Goal: Information Seeking & Learning: Understand process/instructions

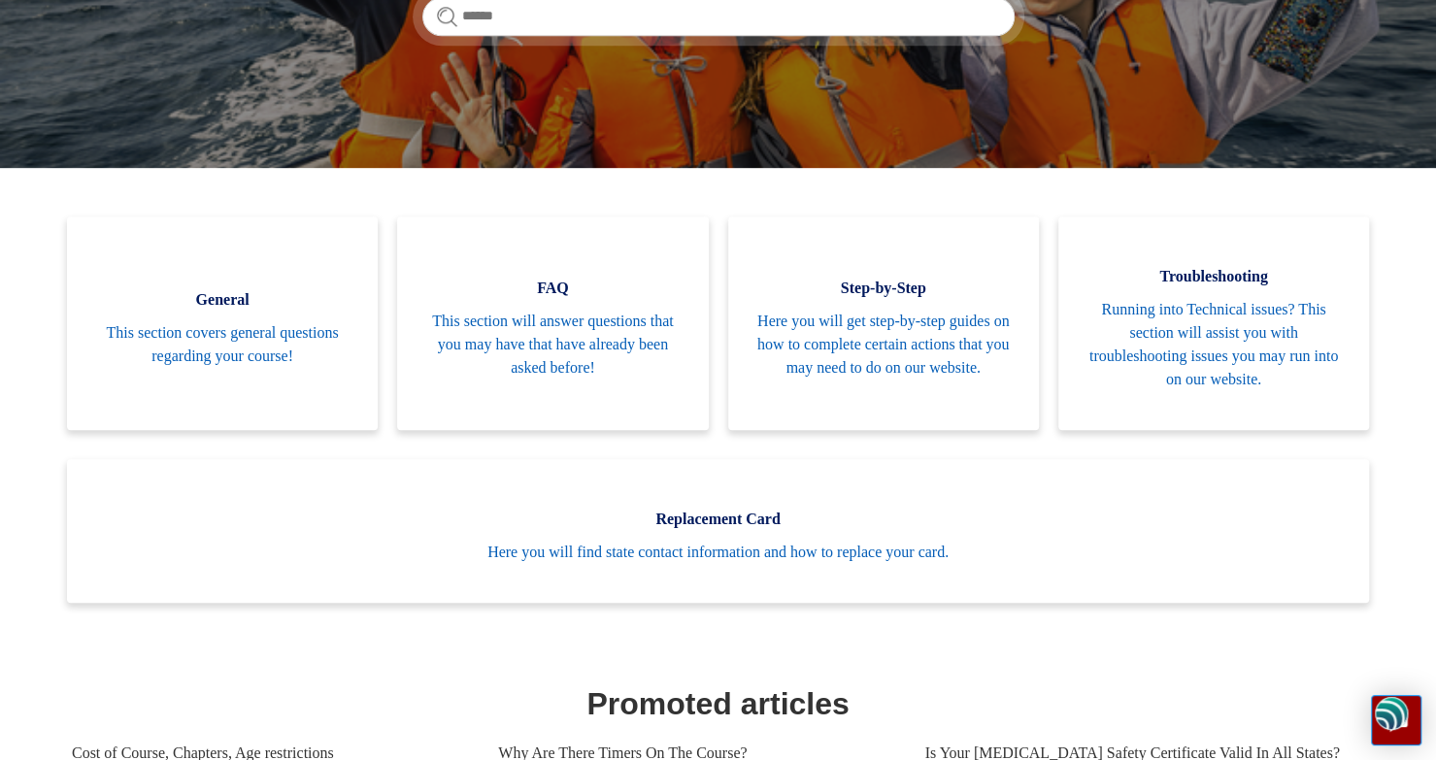
scroll to position [348, 0]
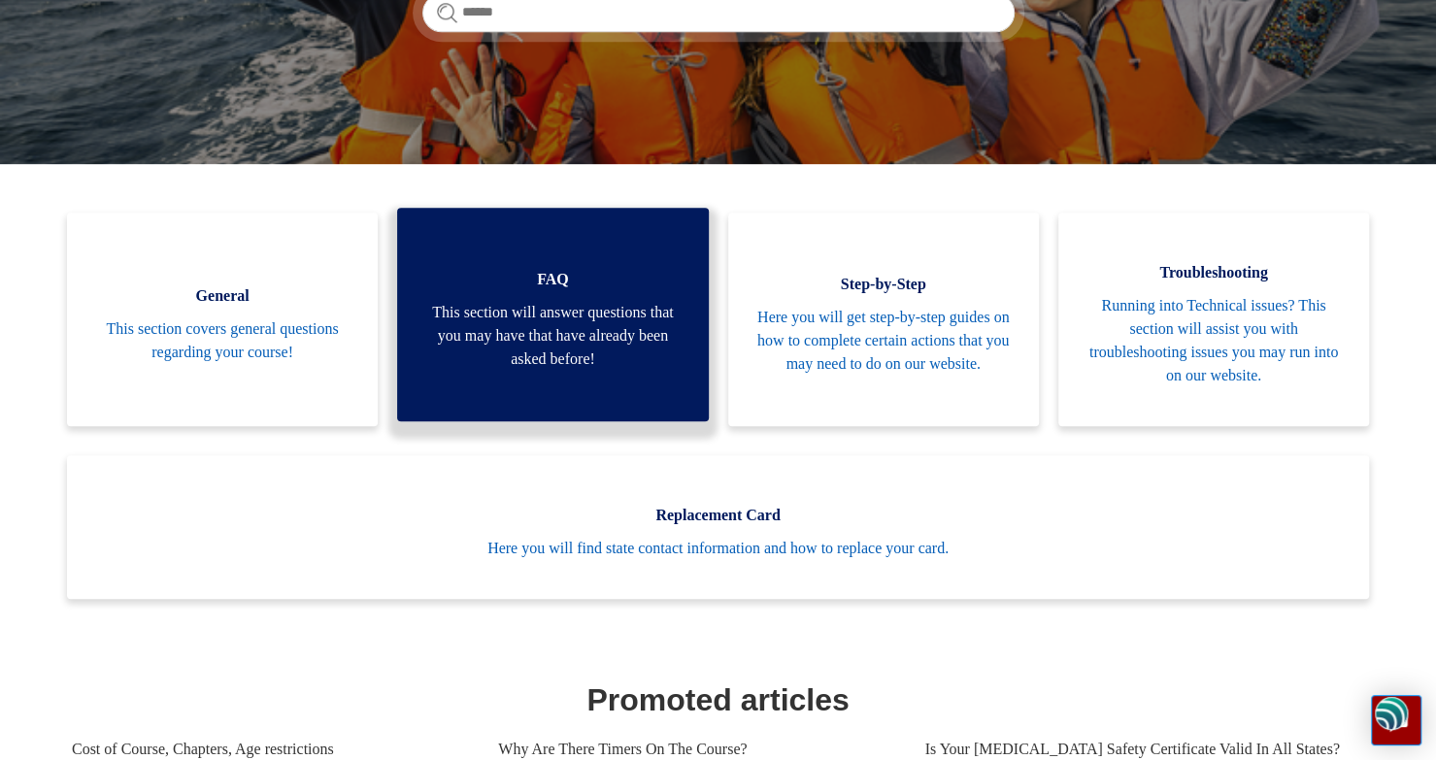
click at [596, 316] on span "This section will answer questions that you may have that have already been ask…" at bounding box center [552, 336] width 252 height 70
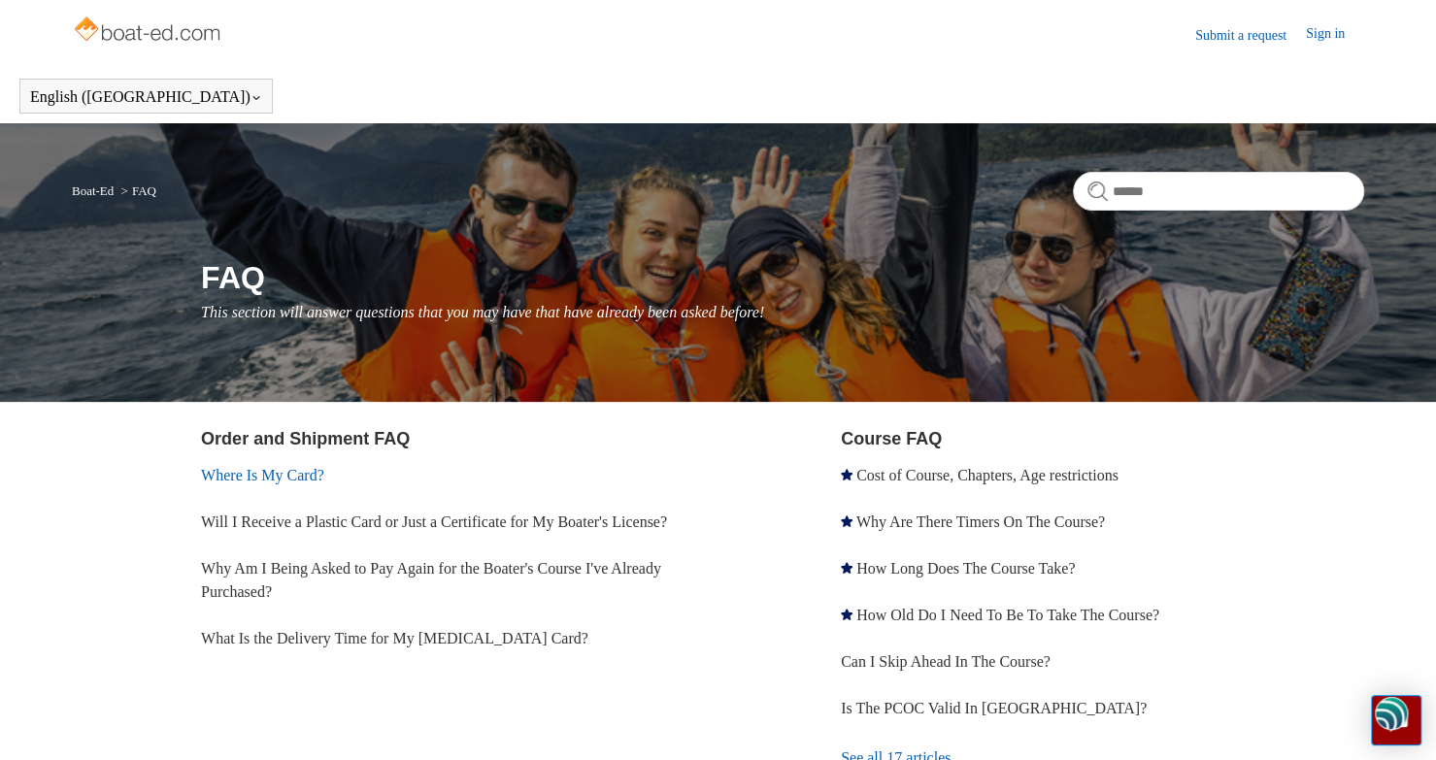
click at [320, 475] on link "Where Is My Card?" at bounding box center [262, 475] width 123 height 17
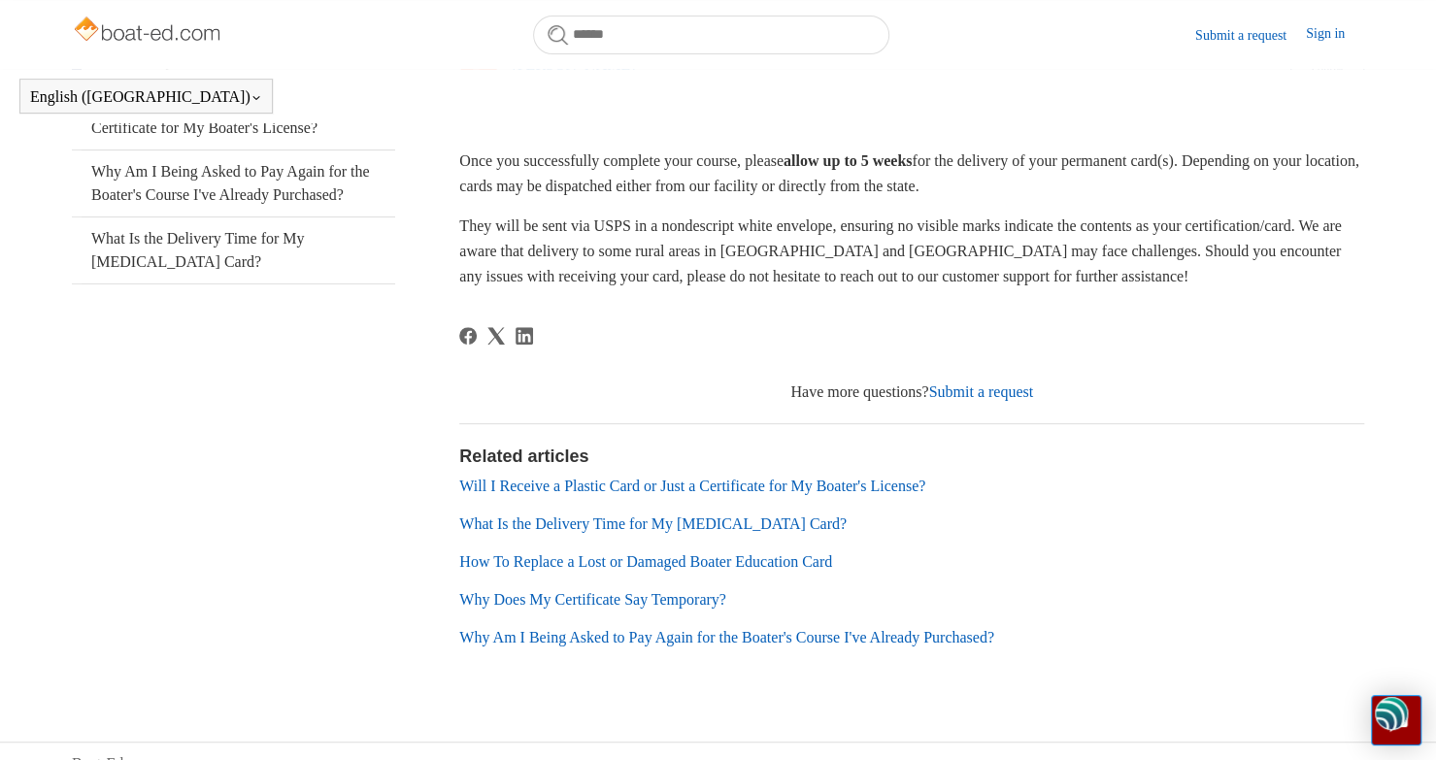
click at [785, 564] on link "How To Replace a Lost or Damaged Boater Education Card" at bounding box center [645, 562] width 373 height 17
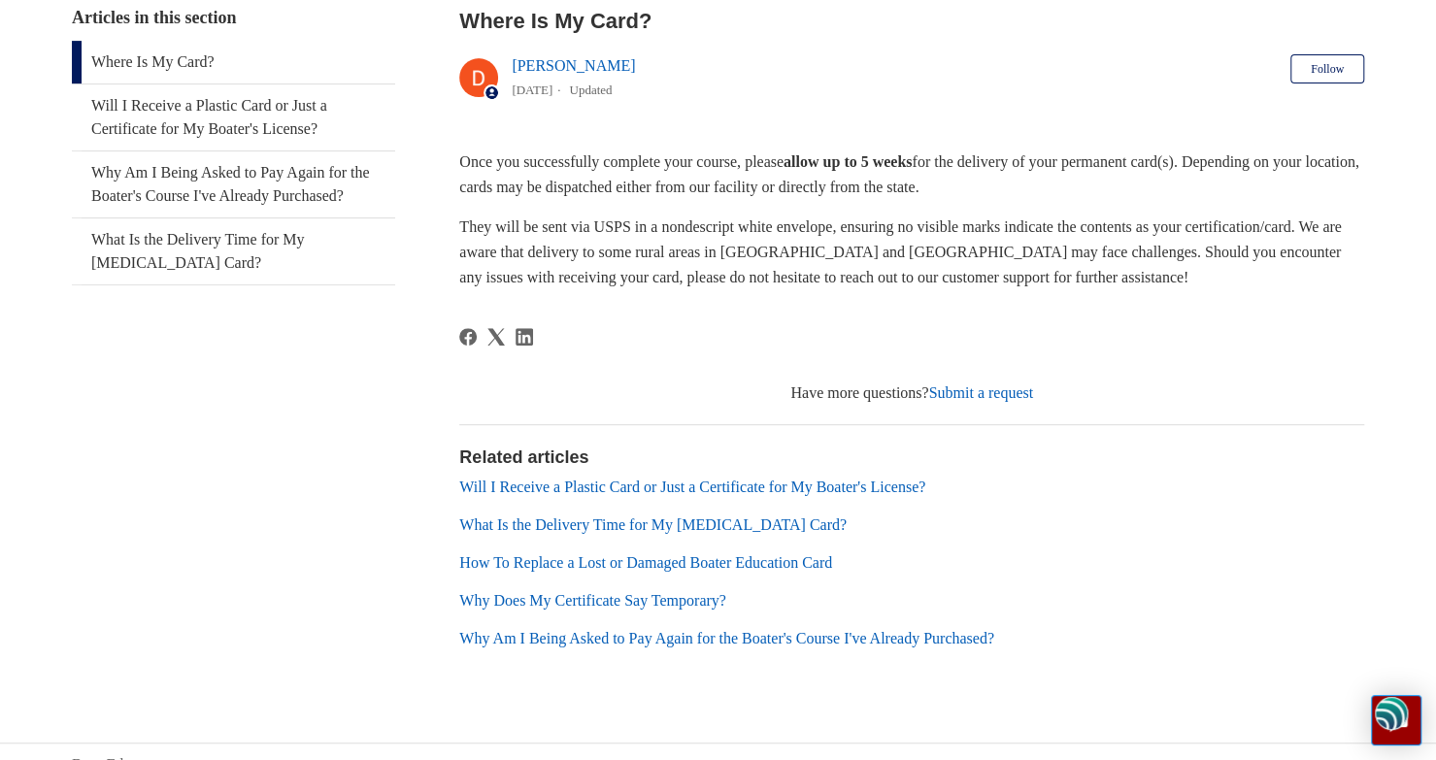
scroll to position [339, 0]
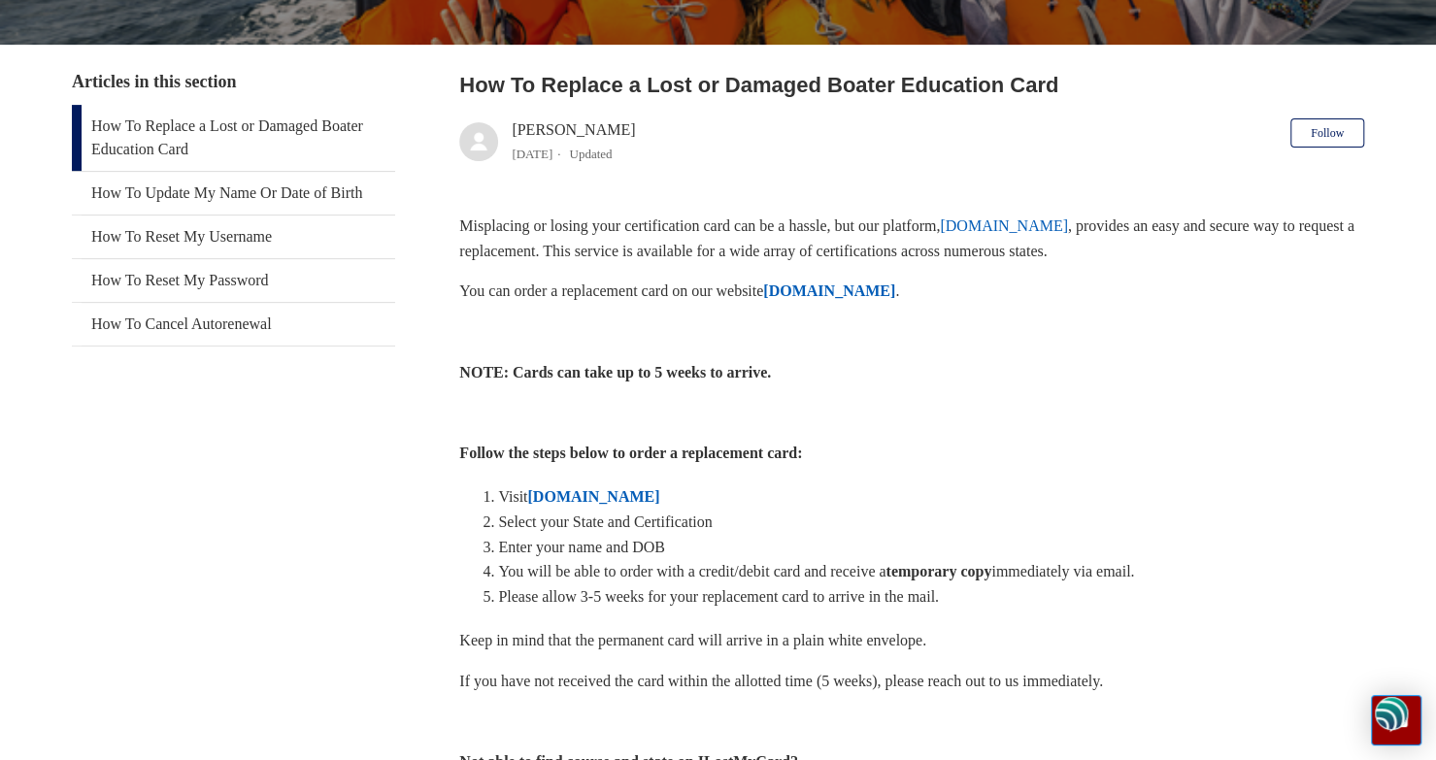
scroll to position [319, 0]
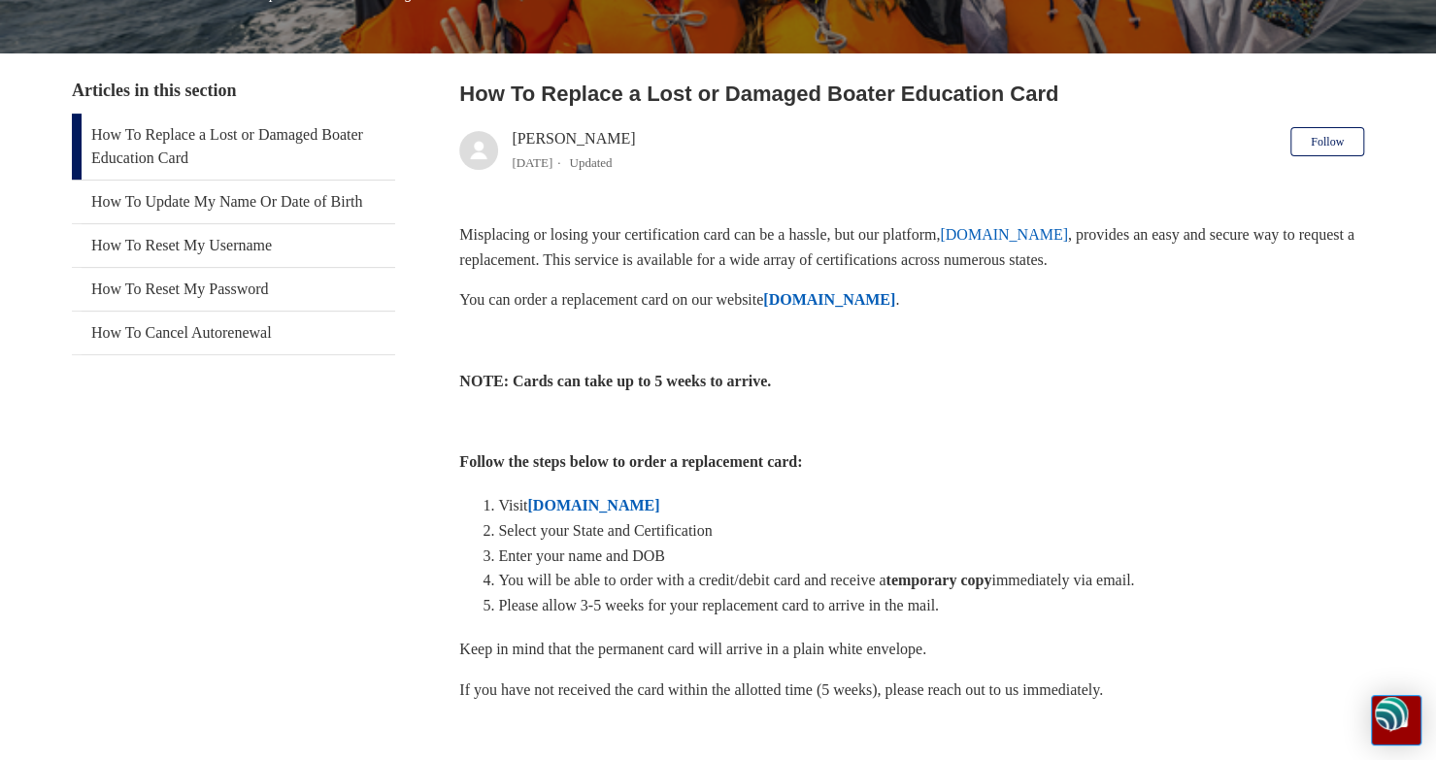
click at [895, 294] on strong "[DOMAIN_NAME]" at bounding box center [829, 299] width 132 height 17
